Goal: Obtain resource: Download file/media

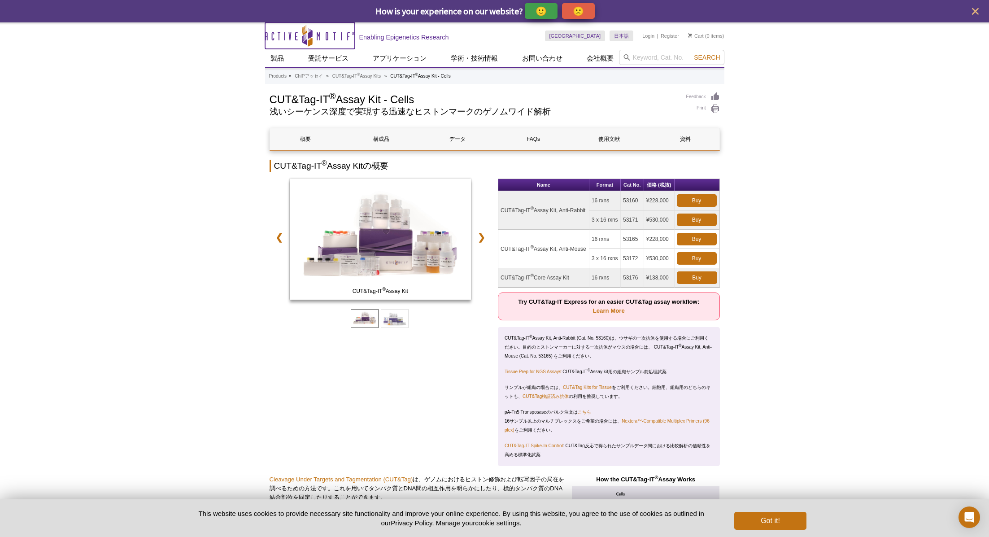
click at [333, 39] on icon "Active Motif Logo" at bounding box center [310, 36] width 90 height 22
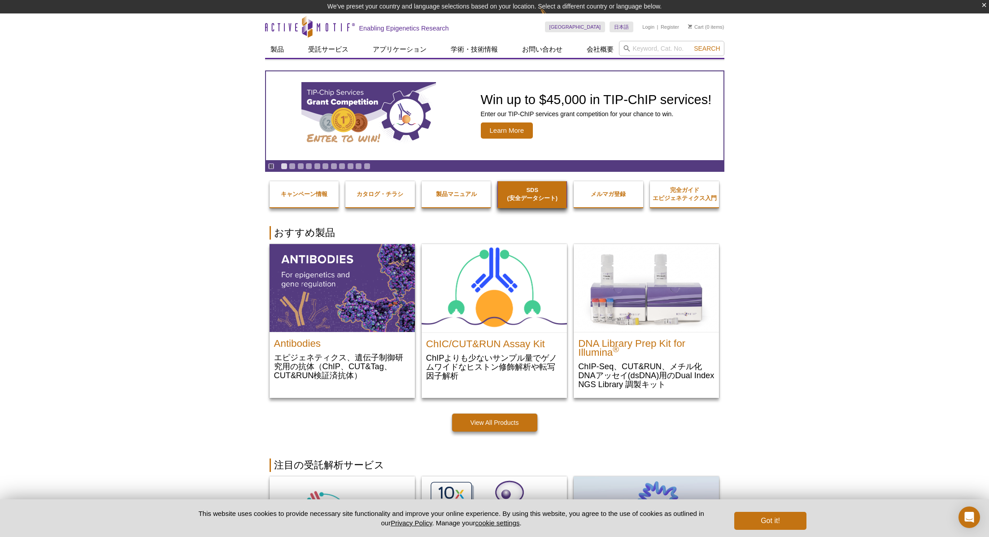
click at [538, 196] on strong "SDS (安全データシート)" at bounding box center [532, 194] width 51 height 15
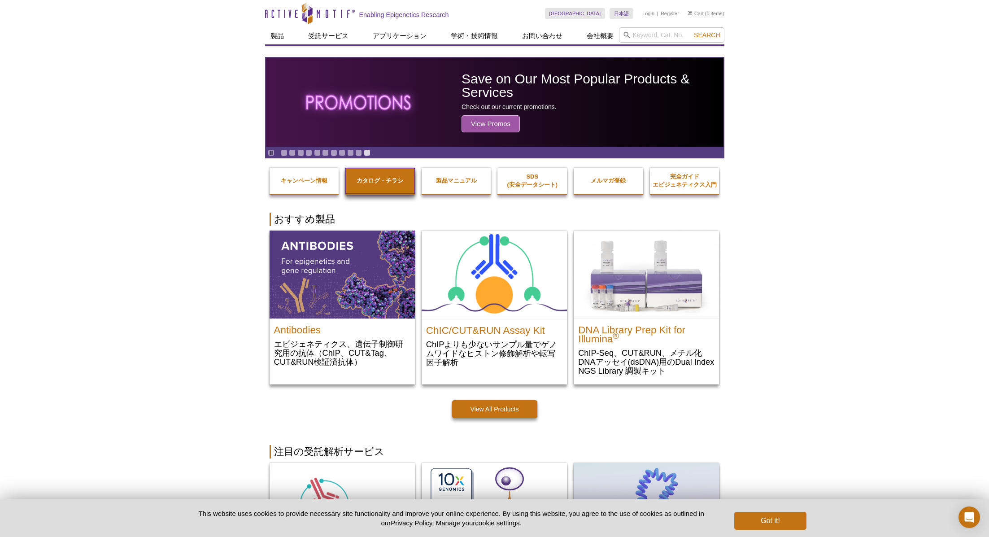
click at [381, 180] on strong "カタログ・チラシ" at bounding box center [380, 180] width 47 height 7
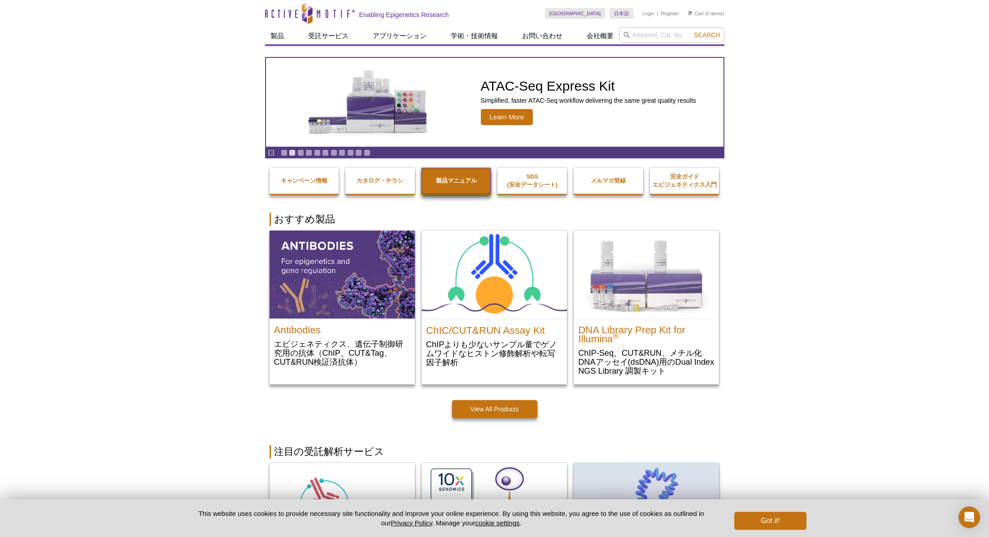
click at [471, 179] on strong "製品マニュアル" at bounding box center [456, 180] width 41 height 7
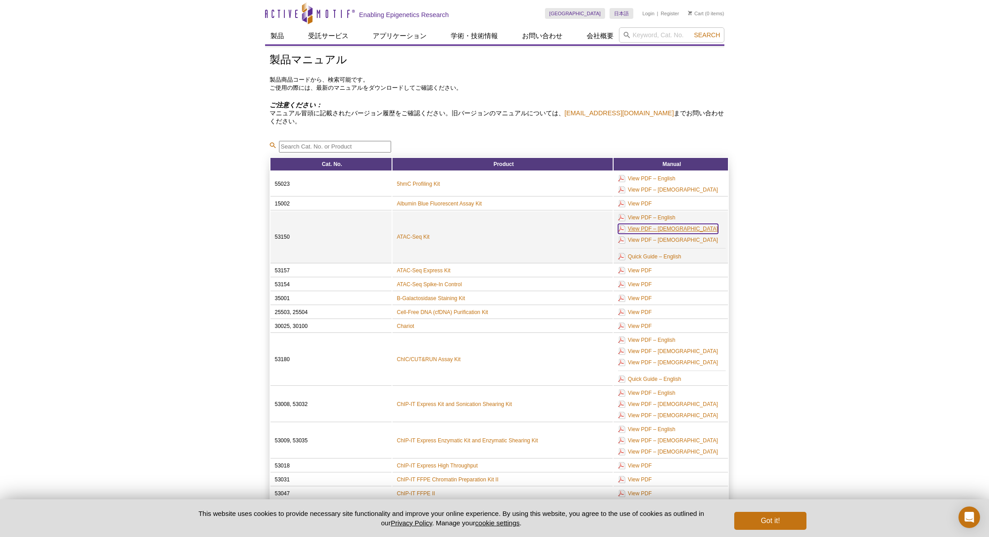
click at [679, 226] on link "View PDF – Japanese" at bounding box center [668, 229] width 100 height 10
